Goal: Transaction & Acquisition: Purchase product/service

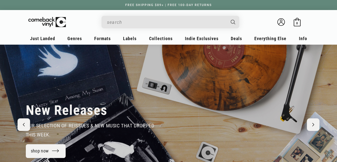
click at [190, 21] on input "Search" at bounding box center [166, 22] width 119 height 10
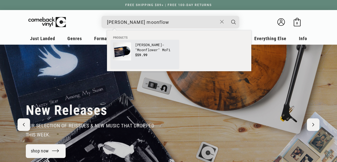
type input "[PERSON_NAME] moonflow"
click at [172, 49] on p "[PERSON_NAME] - " Moonflow er" MoFi" at bounding box center [156, 47] width 42 height 10
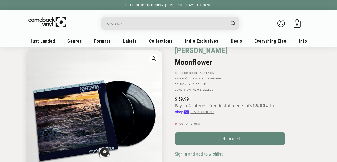
scroll to position [29, 0]
